Goal: Communication & Community: Answer question/provide support

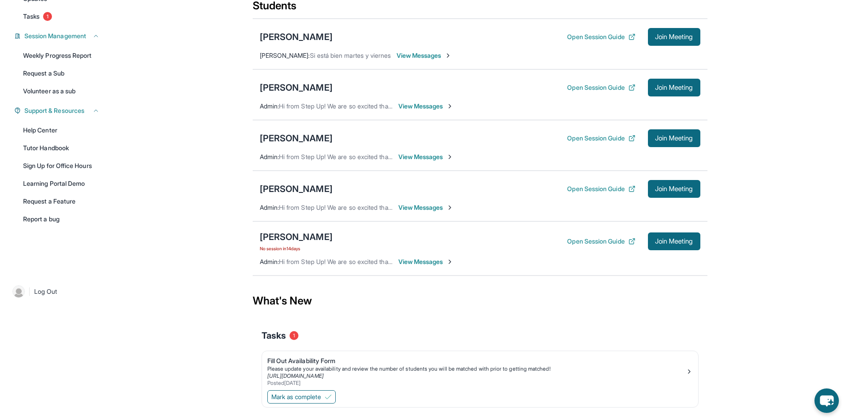
scroll to position [141, 0]
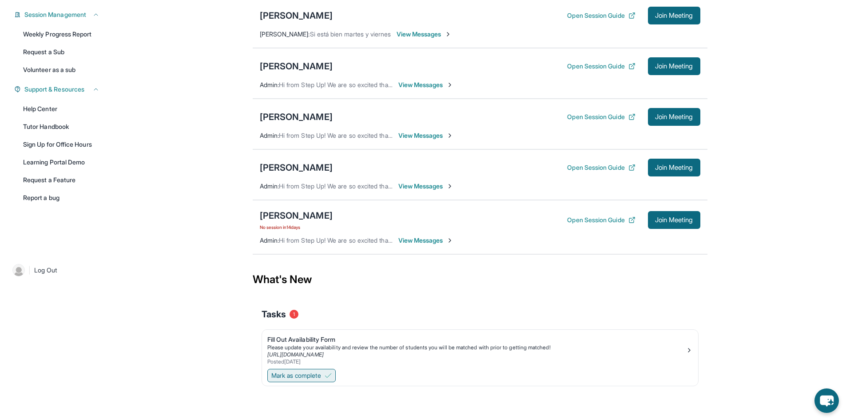
click at [328, 375] on img at bounding box center [328, 375] width 7 height 7
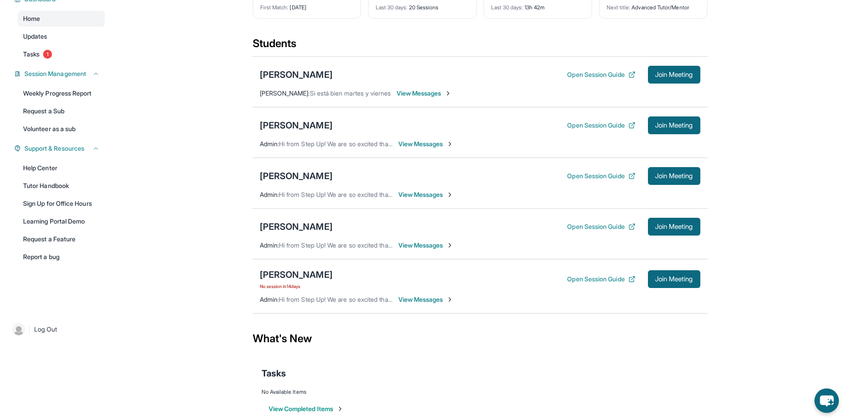
scroll to position [0, 0]
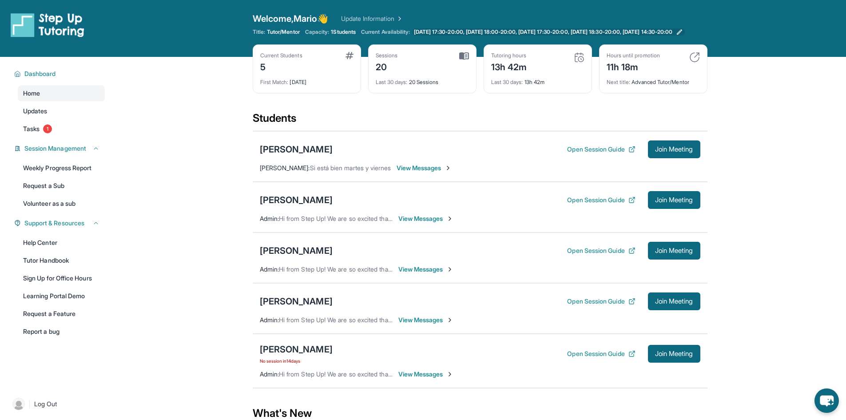
click at [555, 36] on span "Monday 17:30-20:00, Tuesday 18:00-20:00, Wednesday 17:30-20:00, Thursday 18:30-…" at bounding box center [543, 31] width 259 height 7
click at [305, 206] on div "Isaac Villegas" at bounding box center [296, 200] width 73 height 12
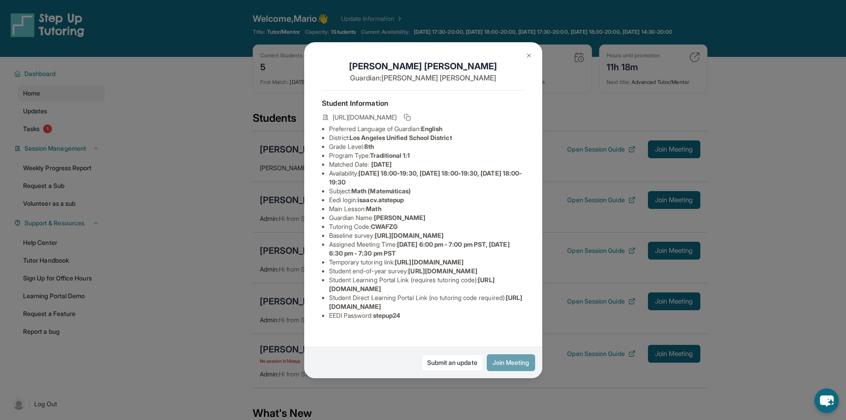
click at [502, 358] on button "Join Meeting" at bounding box center [511, 362] width 48 height 17
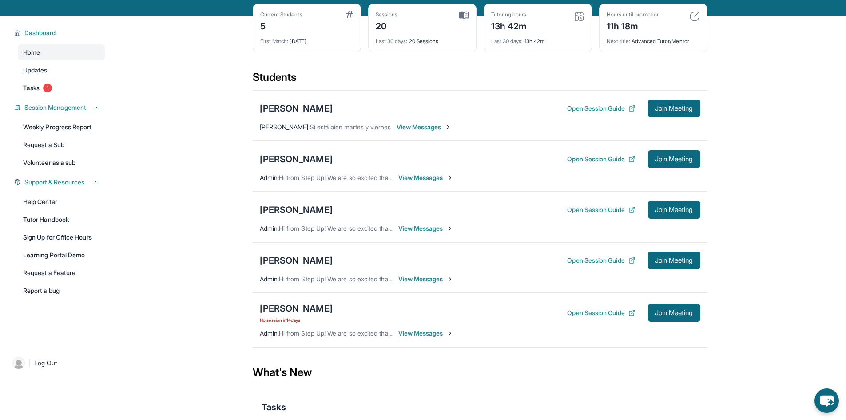
scroll to position [44, 0]
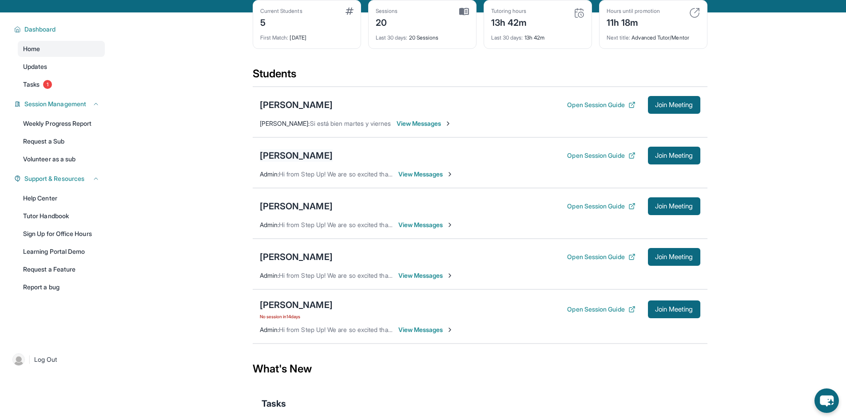
click at [296, 162] on div "Isaac Villegas" at bounding box center [296, 155] width 73 height 12
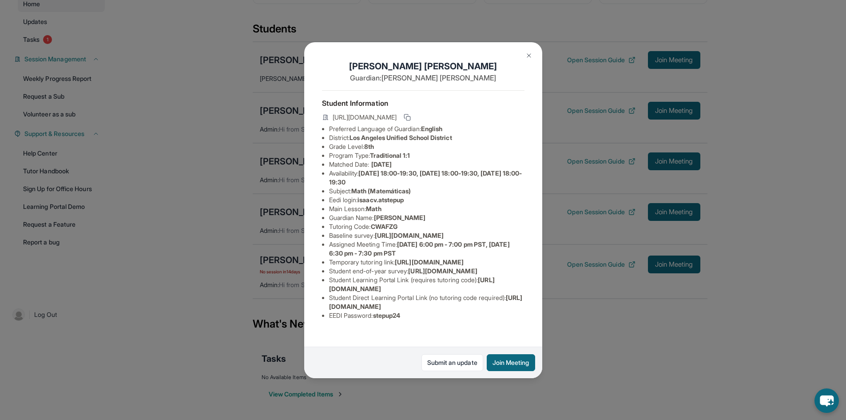
scroll to position [34, 0]
click at [387, 196] on span "isaacv.atstepup" at bounding box center [380, 200] width 46 height 8
click at [379, 196] on span "isaacv.atstepup" at bounding box center [380, 200] width 46 height 8
drag, startPoint x: 364, startPoint y: 174, endPoint x: 422, endPoint y: 173, distance: 58.2
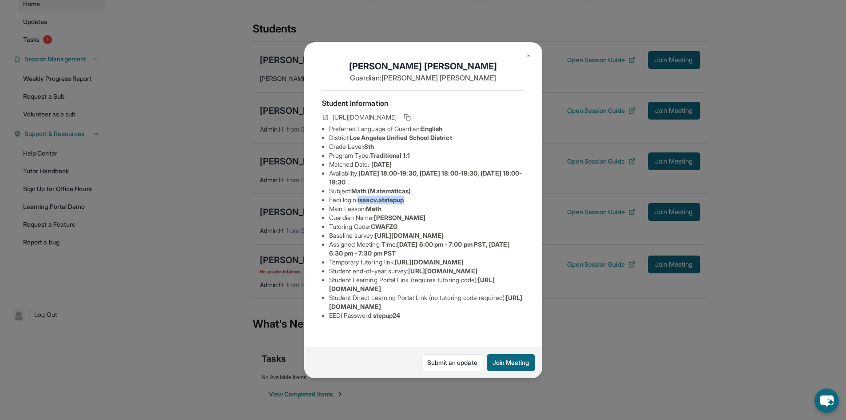
click at [422, 195] on li "Eedi login : isaacv.atstepup" at bounding box center [426, 199] width 195 height 9
copy span "isaacv.atstepup"
click at [396, 319] on span "stepup24" at bounding box center [387, 315] width 28 height 8
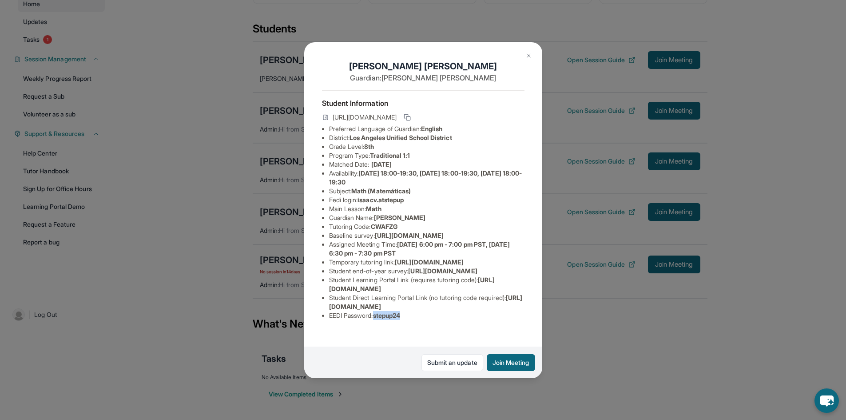
copy span "stepup24"
